Goal: Use online tool/utility: Use online tool/utility

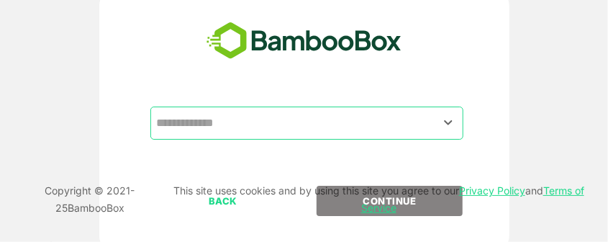
click at [316, 131] on input "text" at bounding box center [306, 122] width 307 height 27
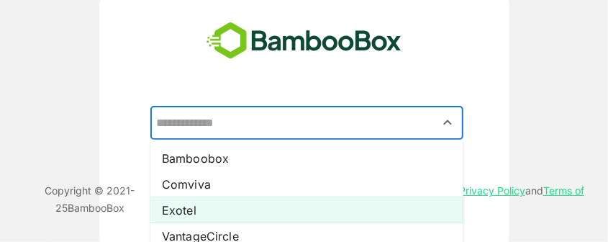
click at [184, 203] on li "Exotel" at bounding box center [306, 210] width 313 height 26
type input "******"
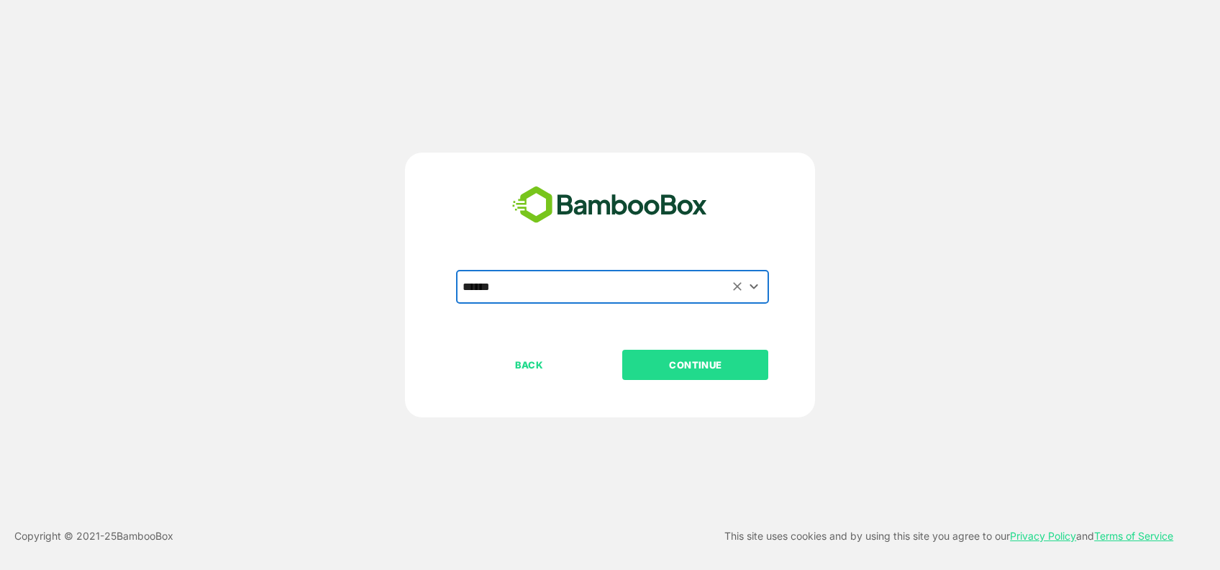
click at [607, 241] on p "CONTINUE" at bounding box center [696, 365] width 144 height 16
